Goal: Task Accomplishment & Management: Use online tool/utility

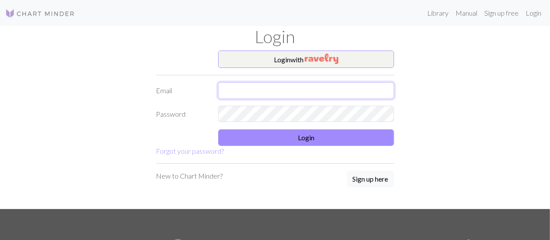
drag, startPoint x: 0, startPoint y: 0, endPoint x: 371, endPoint y: 97, distance: 383.6
click at [371, 97] on input "text" at bounding box center [306, 90] width 176 height 17
type input "[EMAIL_ADDRESS][DOMAIN_NAME]"
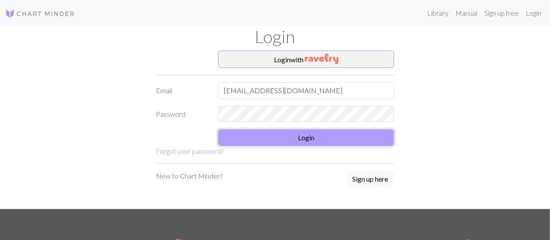
click at [291, 139] on button "Login" at bounding box center [306, 137] width 176 height 17
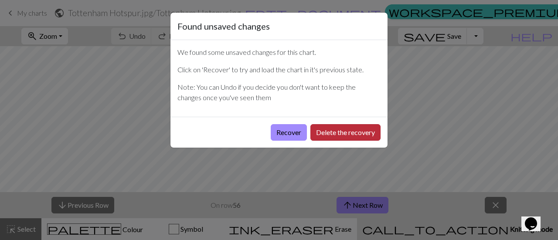
click at [330, 131] on button "Delete the recovery" at bounding box center [345, 132] width 70 height 17
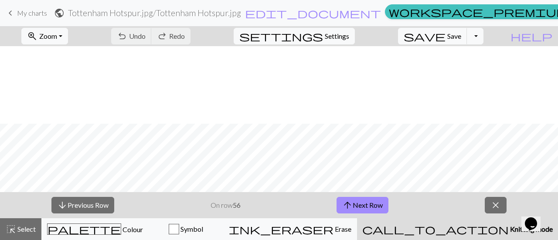
scroll to position [285, 0]
click at [86, 200] on button "arrow_downward Previous Row" at bounding box center [82, 205] width 63 height 17
click at [80, 207] on button "arrow_downward Previous Row" at bounding box center [82, 205] width 63 height 17
click at [99, 205] on button "arrow_downward Previous Row" at bounding box center [82, 205] width 63 height 17
